Goal: Obtain resource: Download file/media

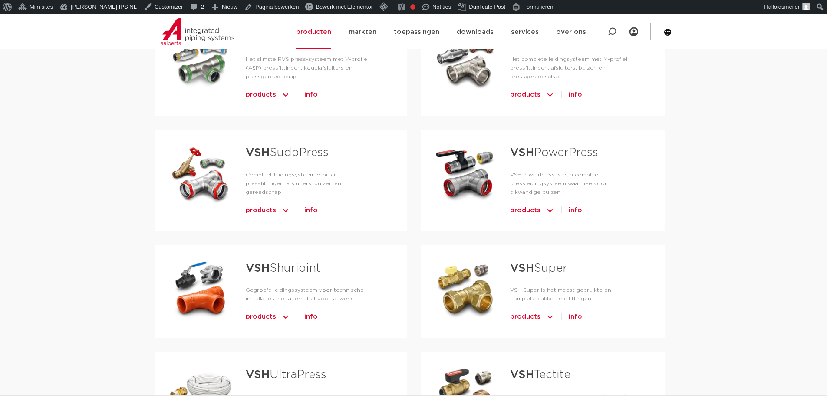
scroll to position [217, 0]
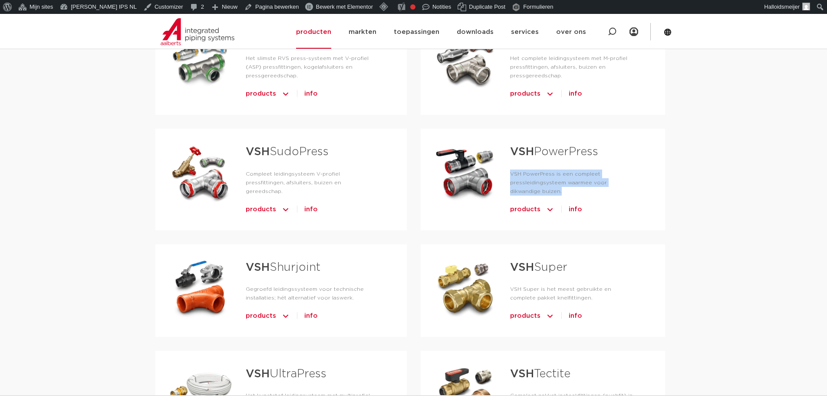
drag, startPoint x: 531, startPoint y: 191, endPoint x: 510, endPoint y: 173, distance: 27.7
click at [510, 173] on p "VSH PowerPress is een compleet pressleidingsysteem waarmee voor dikwandige buiz…" at bounding box center [573, 182] width 127 height 26
click at [534, 193] on p "VSH PowerPress is een compleet pressleidingsysteem waarmee voor dikwandige buiz…" at bounding box center [573, 182] width 127 height 26
click at [529, 148] on strong "VSH" at bounding box center [522, 151] width 24 height 11
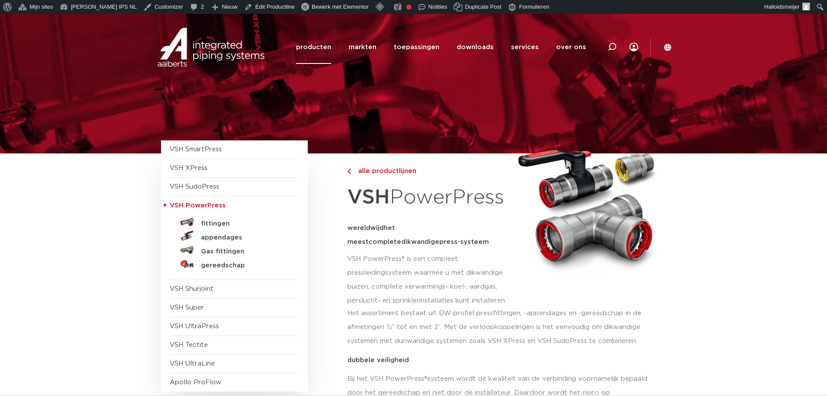
click at [314, 44] on link "producten" at bounding box center [313, 46] width 35 height 33
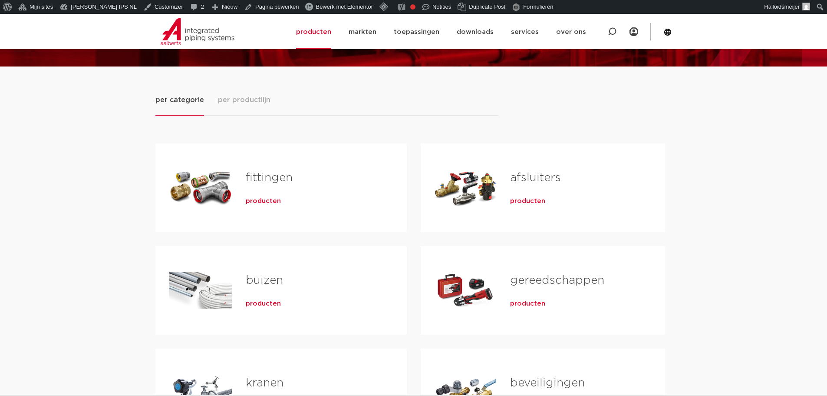
scroll to position [87, 0]
click at [235, 98] on span "per productlijn" at bounding box center [244, 100] width 53 height 10
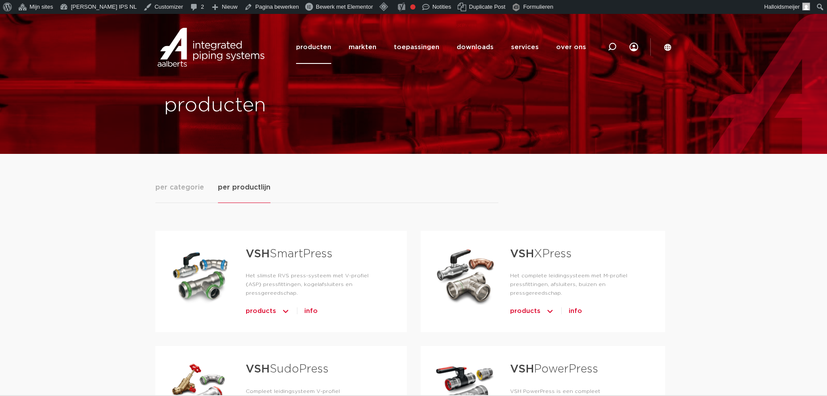
click at [288, 251] on link "VSH SmartPress" at bounding box center [289, 253] width 87 height 11
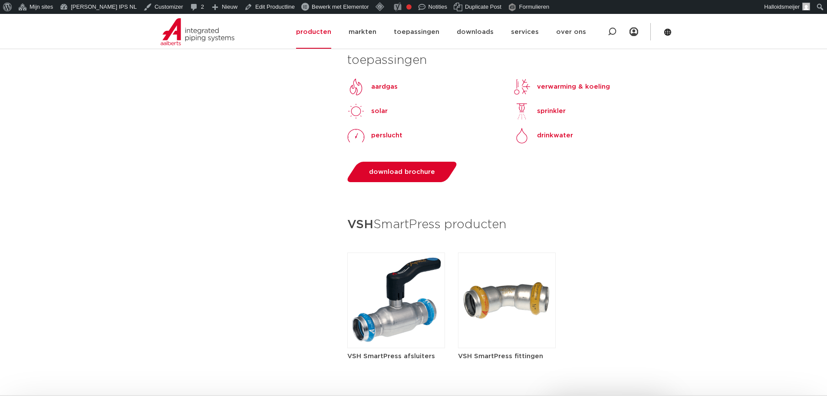
scroll to position [782, 0]
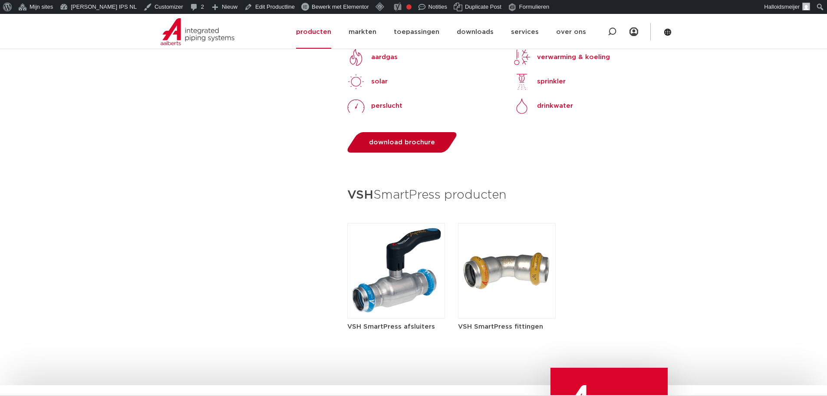
click at [402, 141] on span "download brochure" at bounding box center [402, 142] width 66 height 7
